Goal: Entertainment & Leisure: Consume media (video, audio)

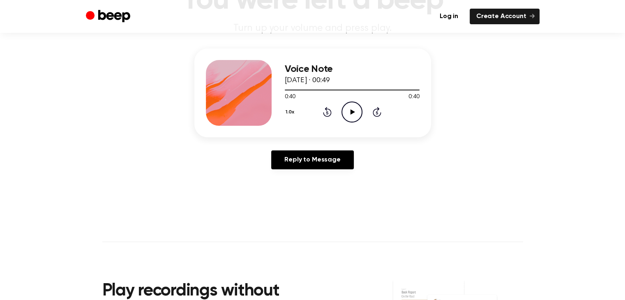
click at [354, 114] on icon "Play Audio" at bounding box center [351, 112] width 21 height 21
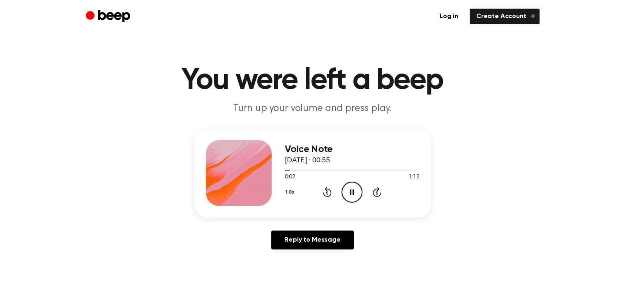
drag, startPoint x: 356, startPoint y: 191, endPoint x: 337, endPoint y: 164, distance: 33.3
click at [355, 191] on icon "Pause Audio" at bounding box center [351, 192] width 21 height 21
click at [353, 193] on icon "Play Audio" at bounding box center [351, 192] width 21 height 21
drag, startPoint x: 353, startPoint y: 189, endPoint x: 343, endPoint y: 173, distance: 19.2
click at [352, 189] on icon "Play Audio" at bounding box center [351, 192] width 21 height 21
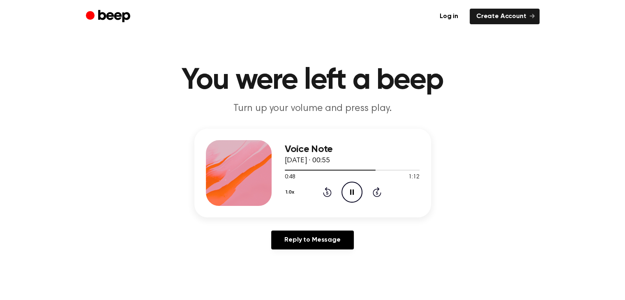
click at [350, 198] on icon "Pause Audio" at bounding box center [351, 192] width 21 height 21
